Goal: Task Accomplishment & Management: Manage account settings

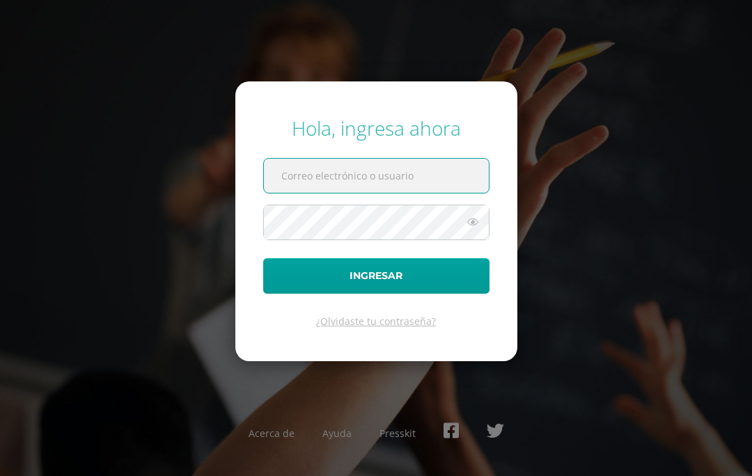
type input "[PERSON_NAME][EMAIL_ADDRESS][DOMAIN_NAME]"
click at [376, 294] on button "Ingresar" at bounding box center [376, 276] width 226 height 36
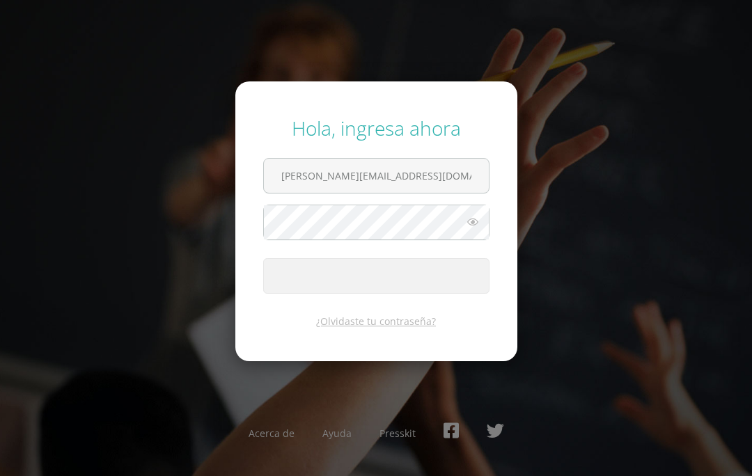
click at [411, 293] on span "submit" at bounding box center [376, 276] width 225 height 34
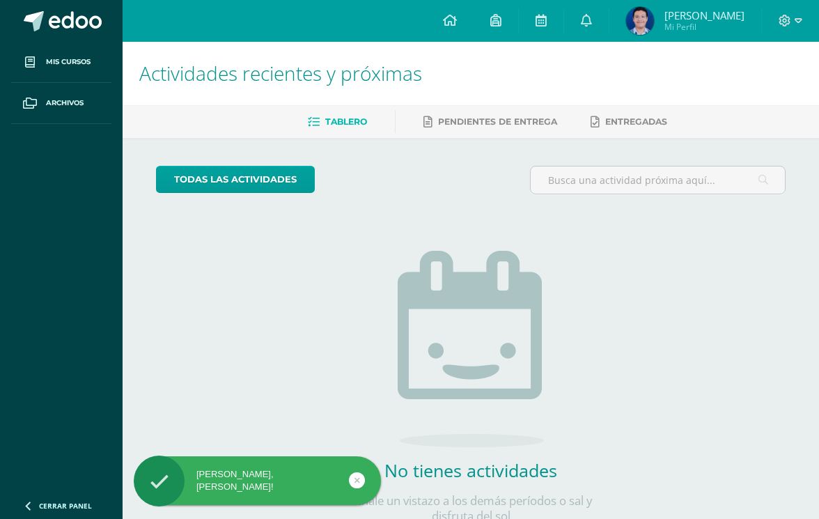
click at [645, 9] on img at bounding box center [640, 21] width 28 height 28
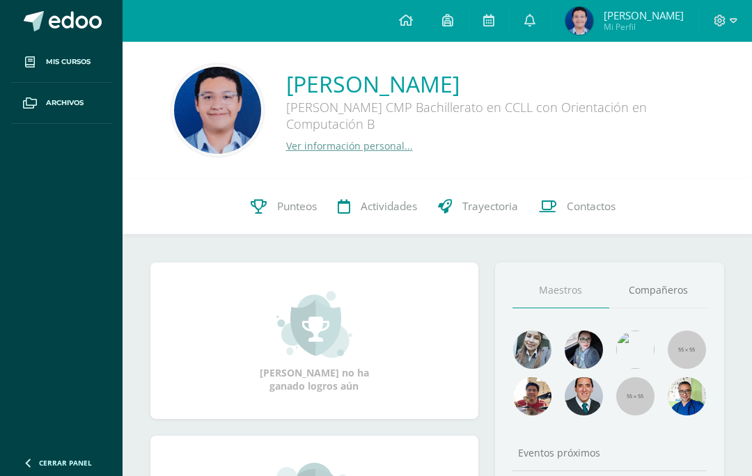
click at [258, 207] on icon at bounding box center [259, 206] width 16 height 15
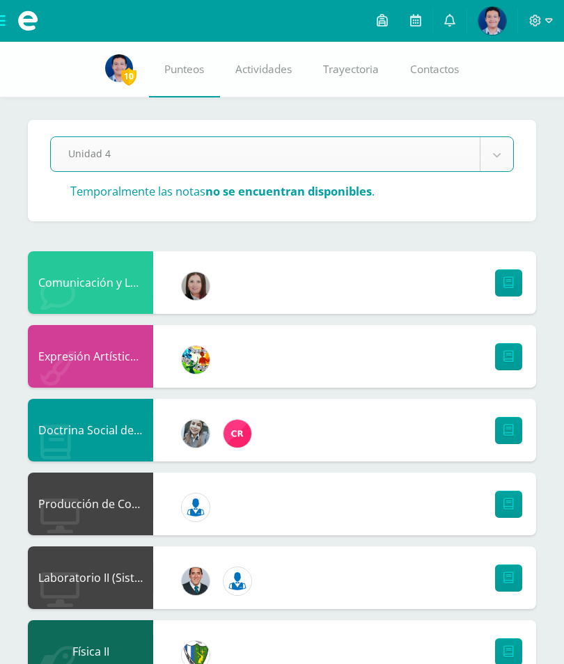
click at [541, 22] on icon at bounding box center [535, 21] width 13 height 13
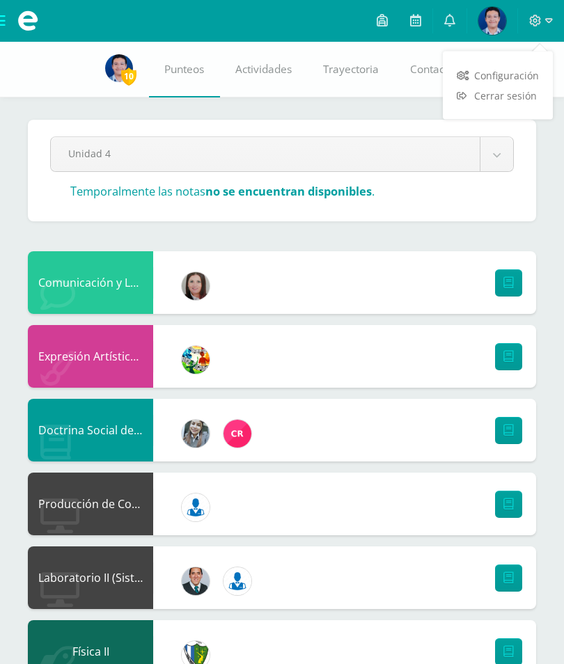
click at [488, 101] on span "Cerrar sesión" at bounding box center [505, 95] width 63 height 13
